Goal: Task Accomplishment & Management: Use online tool/utility

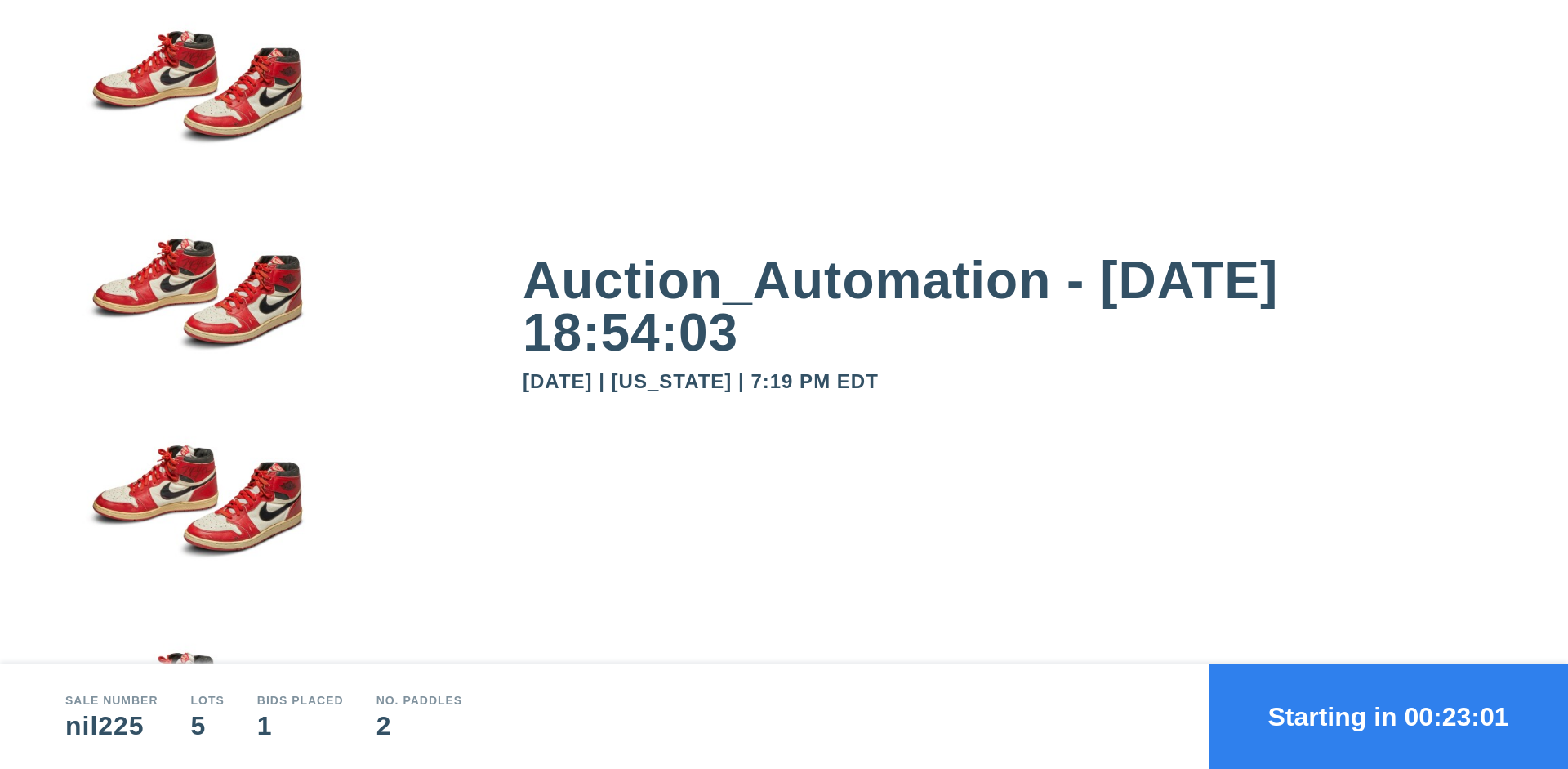
click at [1388, 717] on button "Starting in 00:23:01" at bounding box center [1388, 717] width 359 height 105
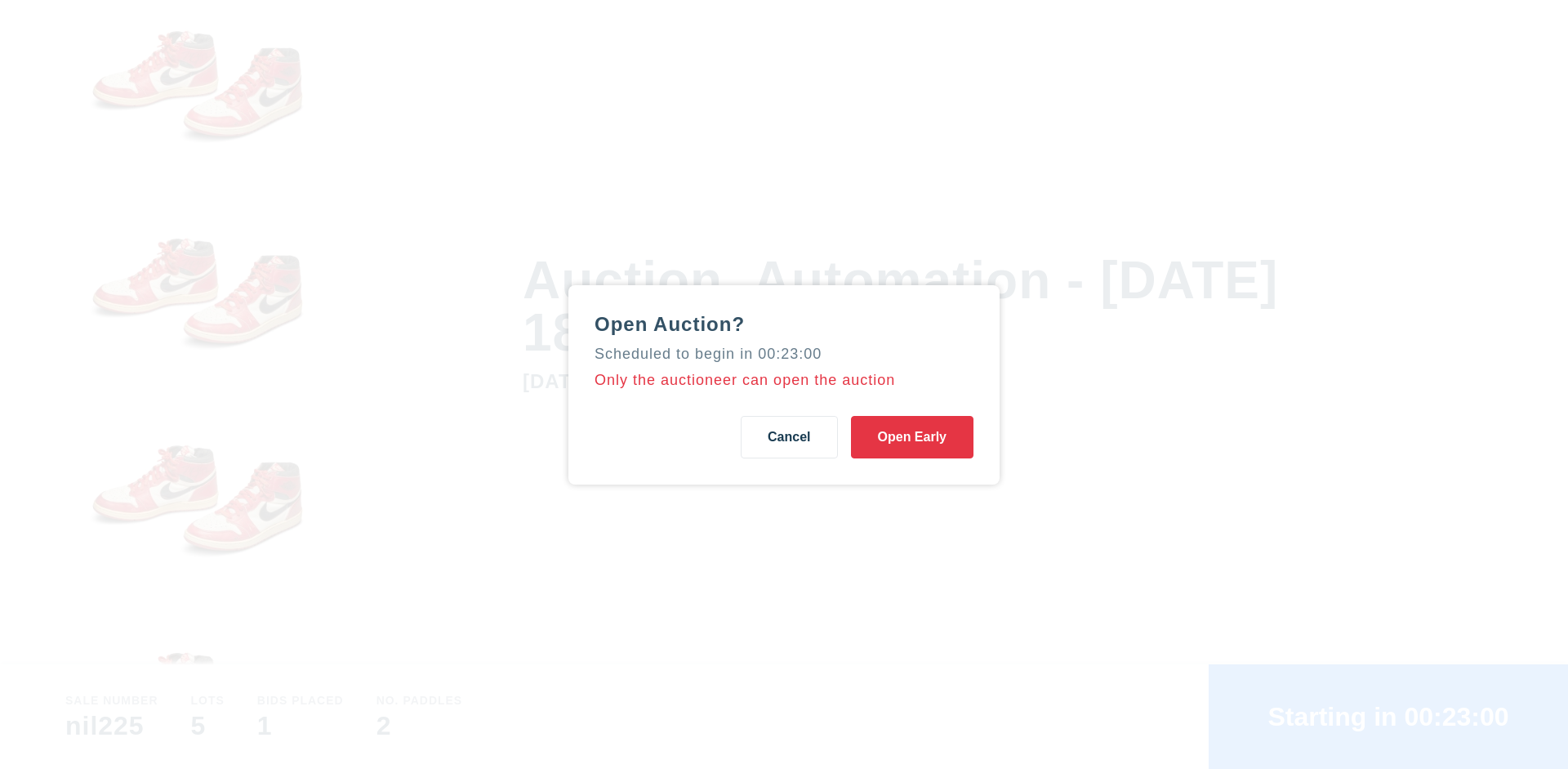
click at [912, 436] on button "Open Early" at bounding box center [912, 436] width 123 height 43
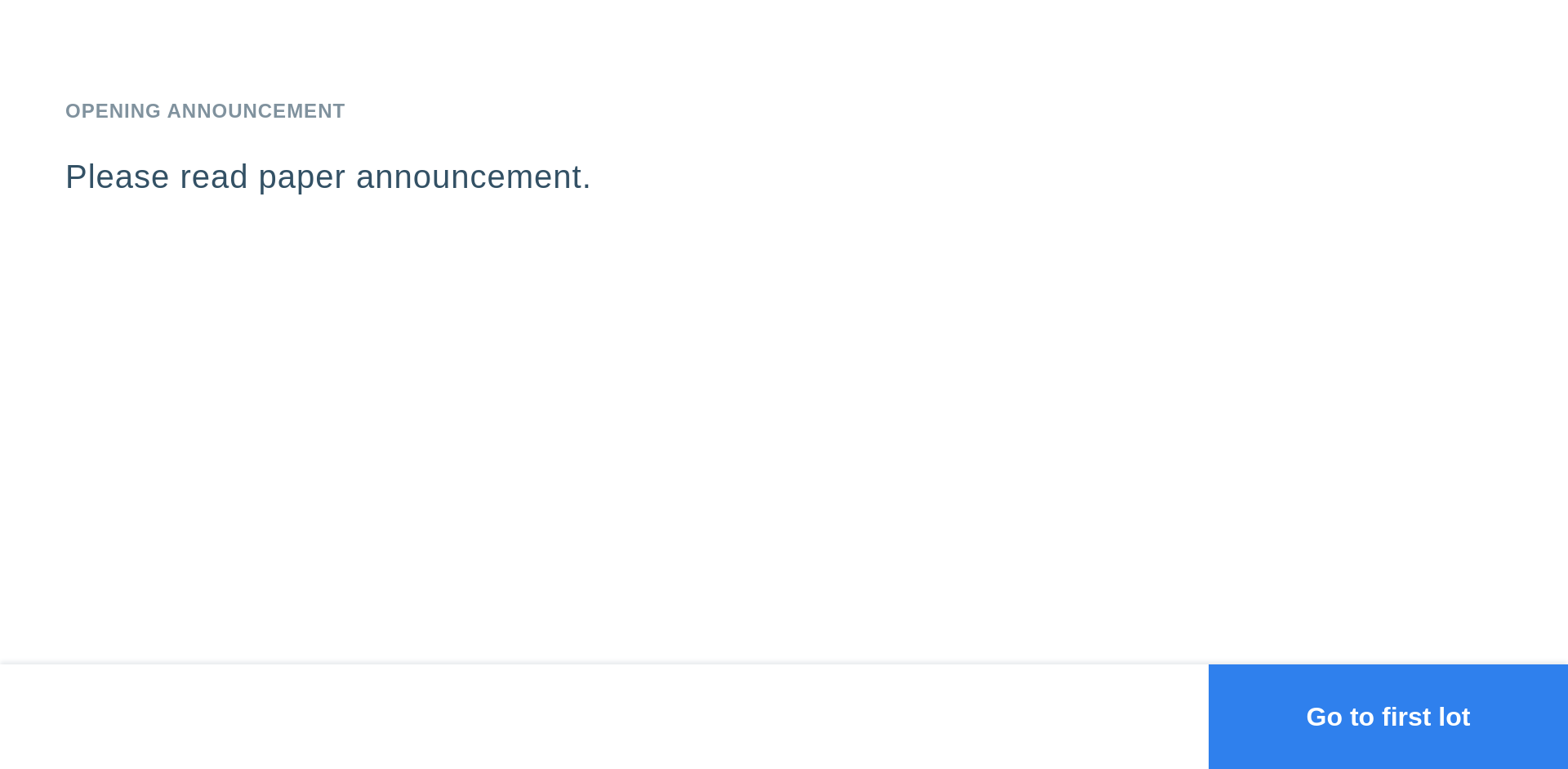
click at [1388, 717] on button "Go to first lot" at bounding box center [1388, 717] width 359 height 105
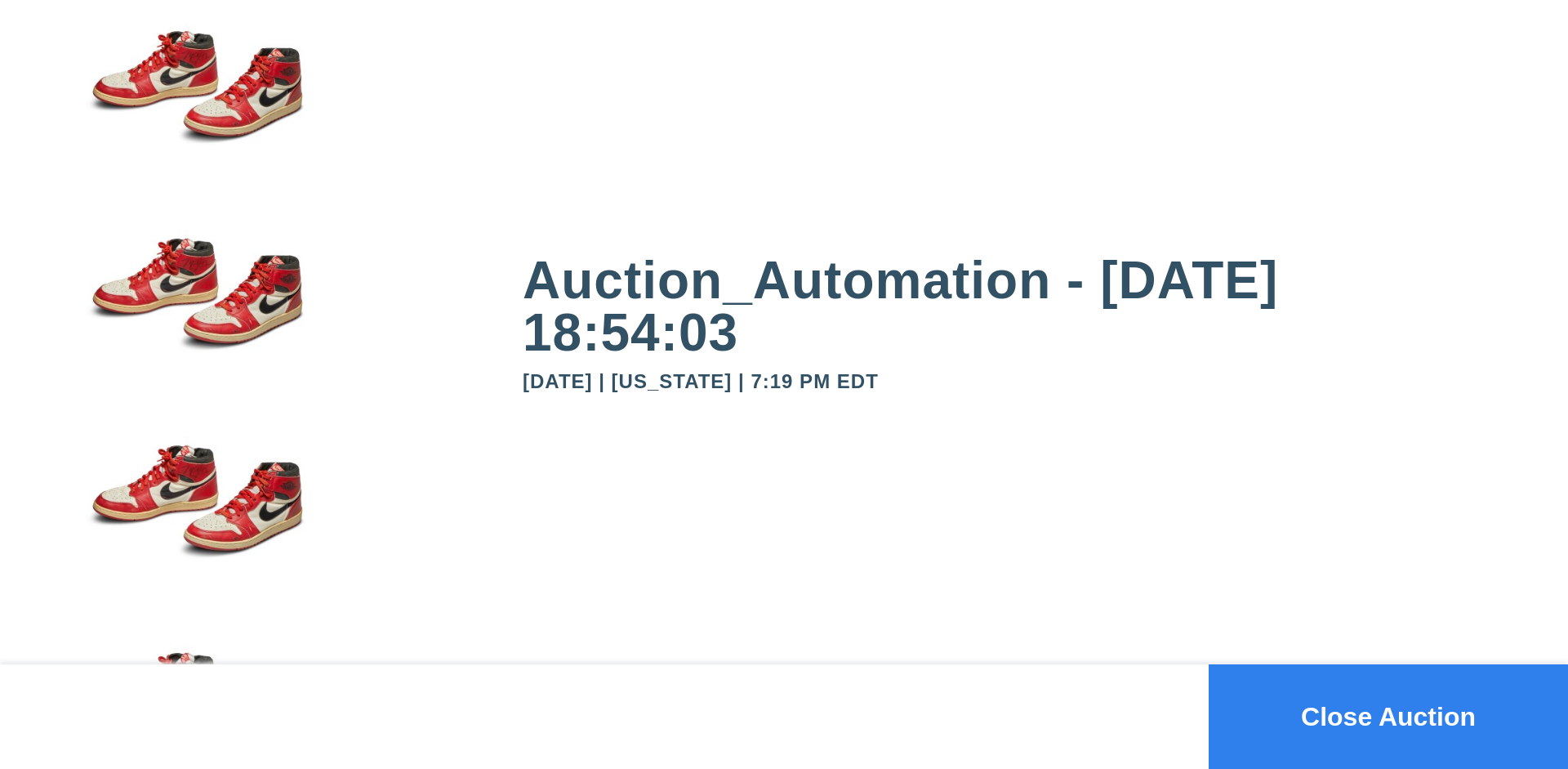
click at [1388, 717] on button "Close Auction" at bounding box center [1388, 717] width 359 height 105
